Goal: Information Seeking & Learning: Learn about a topic

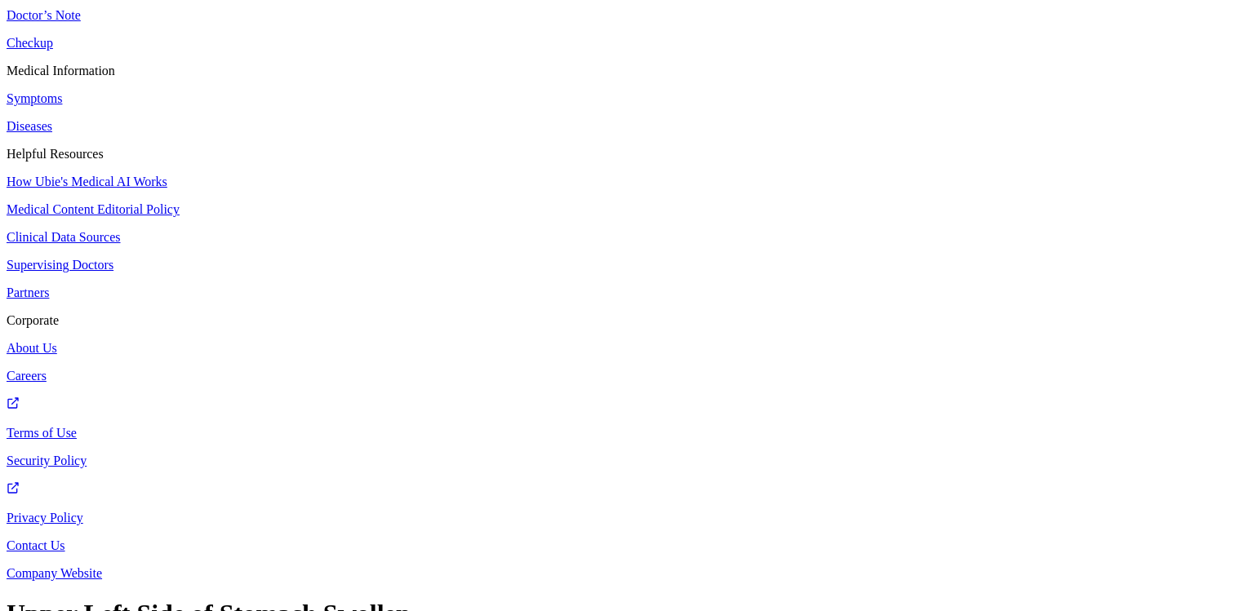
scroll to position [183, 0]
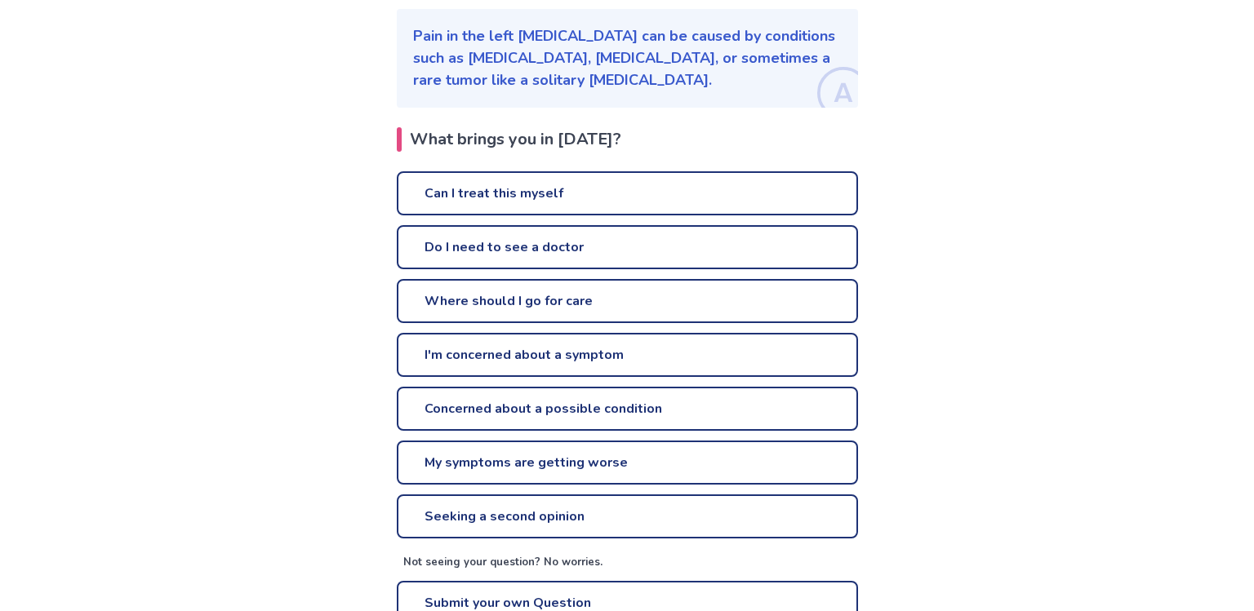
scroll to position [274, 0]
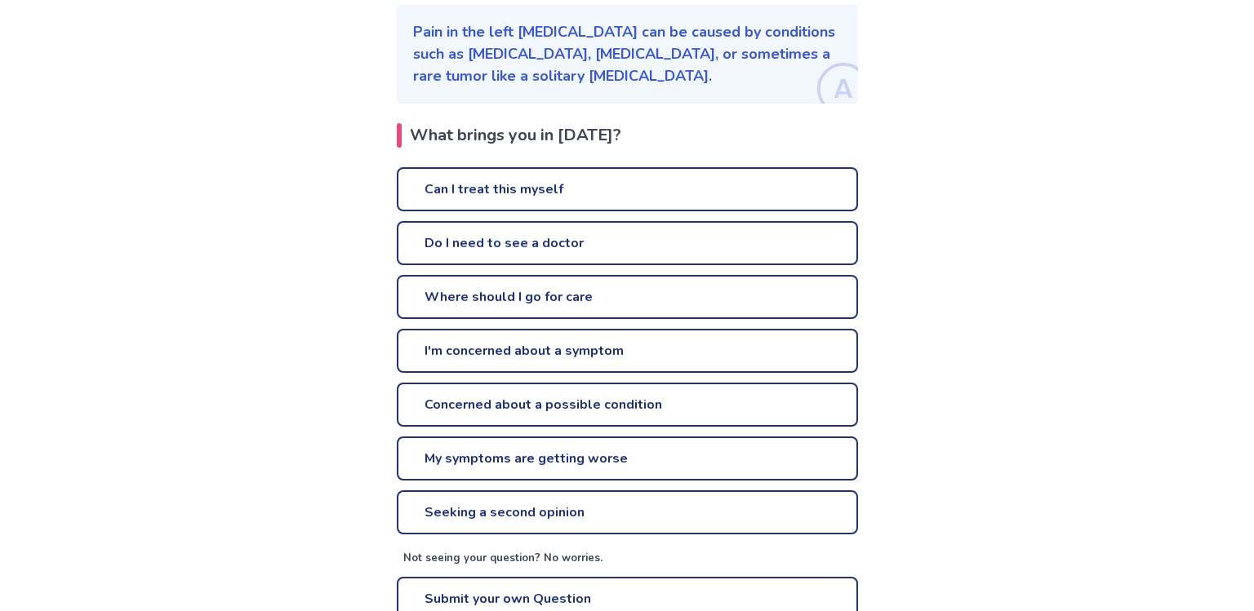
click at [607, 167] on link "Can I treat this myself" at bounding box center [627, 189] width 461 height 44
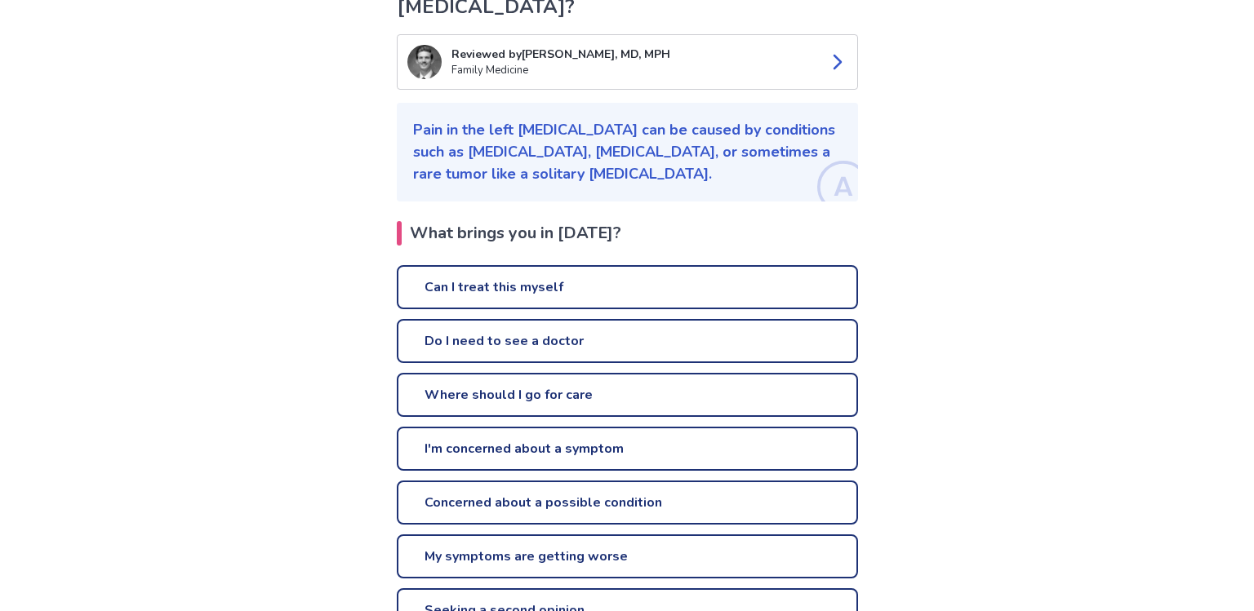
scroll to position [274, 0]
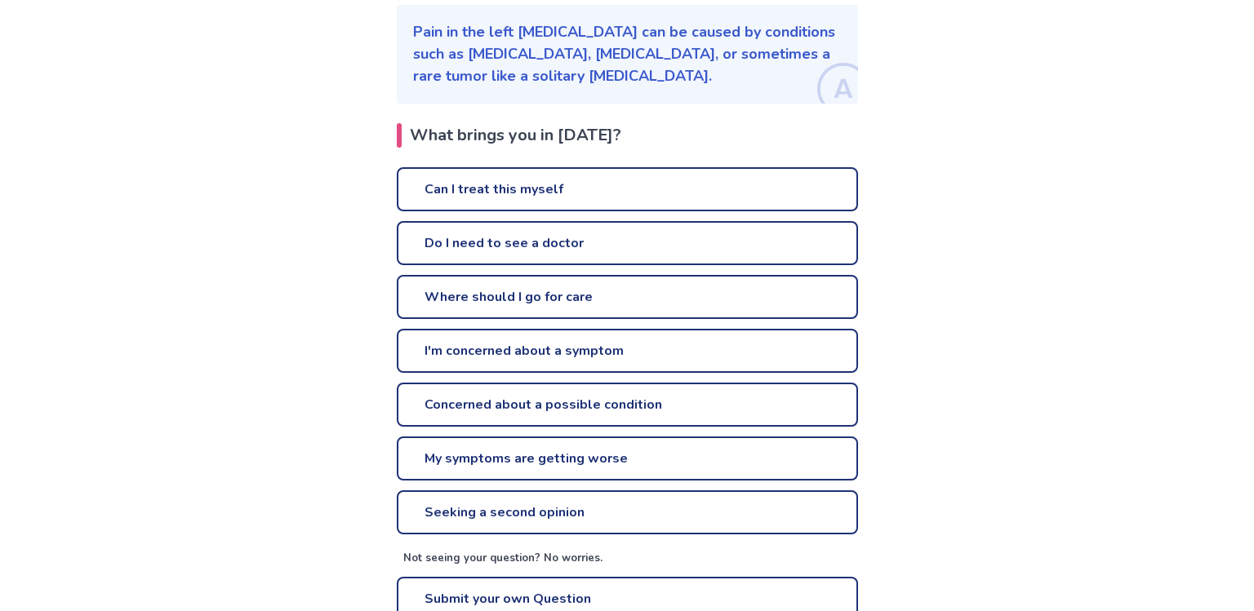
click at [607, 167] on link "Can I treat this myself" at bounding box center [627, 189] width 461 height 44
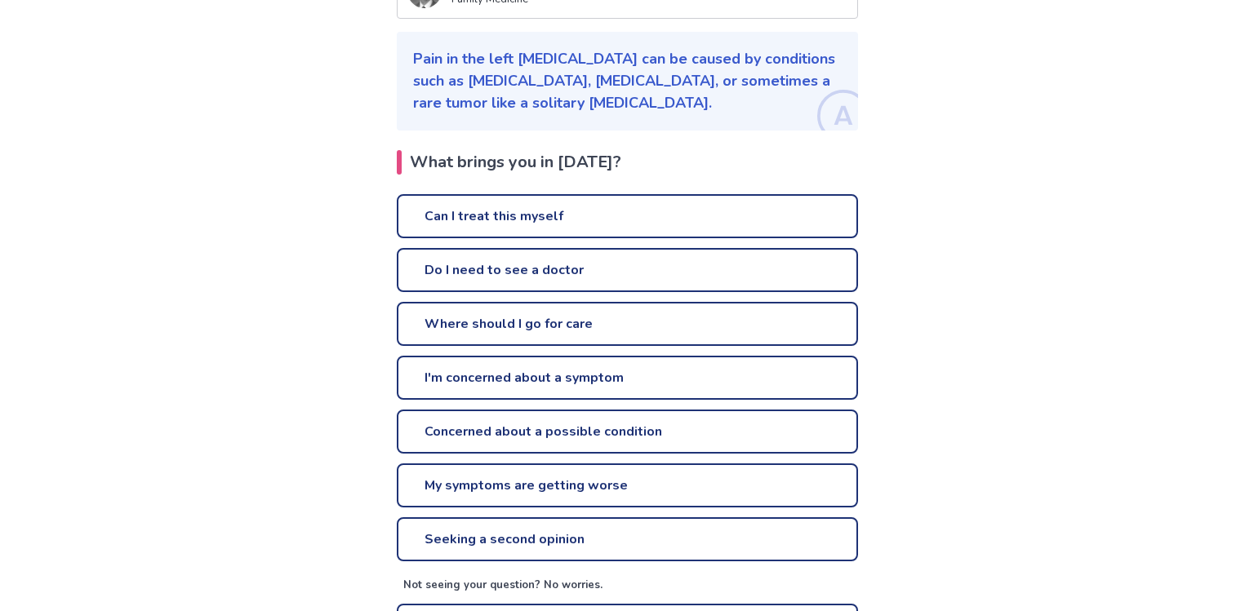
scroll to position [274, 0]
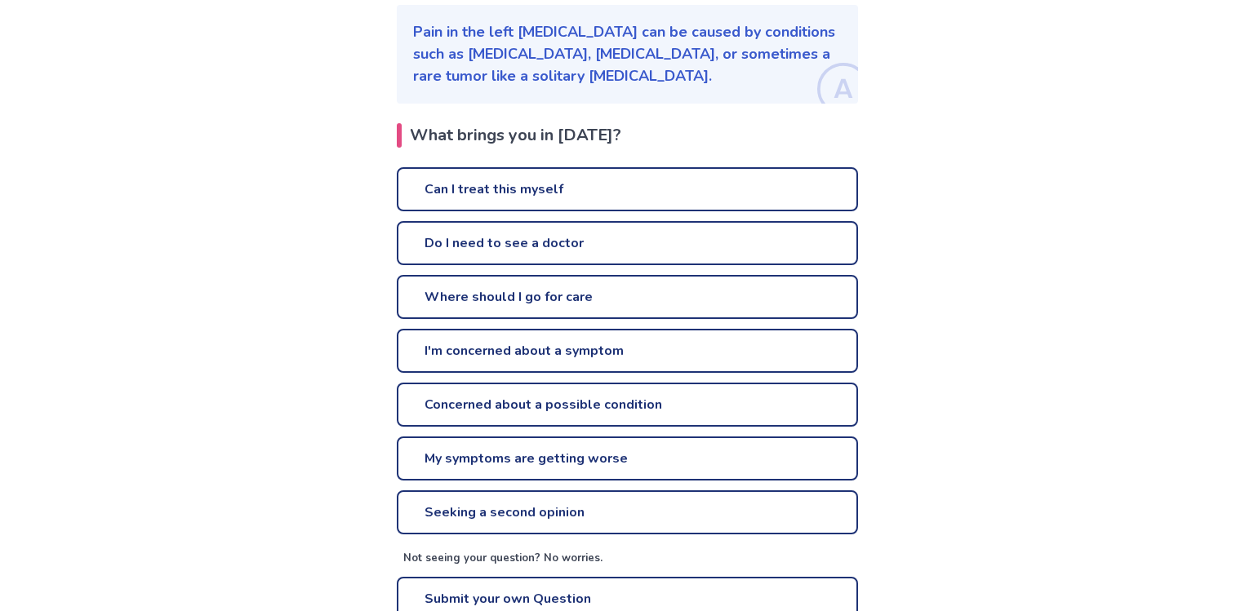
click at [607, 329] on link "I'm concerned about a symptom" at bounding box center [627, 351] width 461 height 44
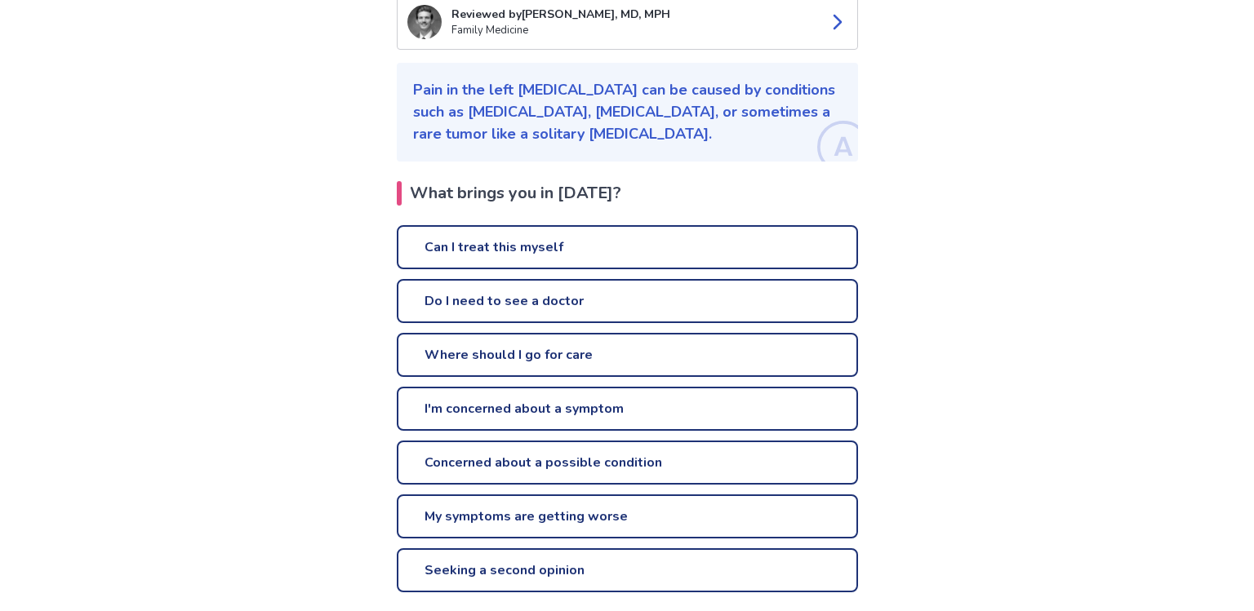
scroll to position [274, 0]
